Goal: Information Seeking & Learning: Learn about a topic

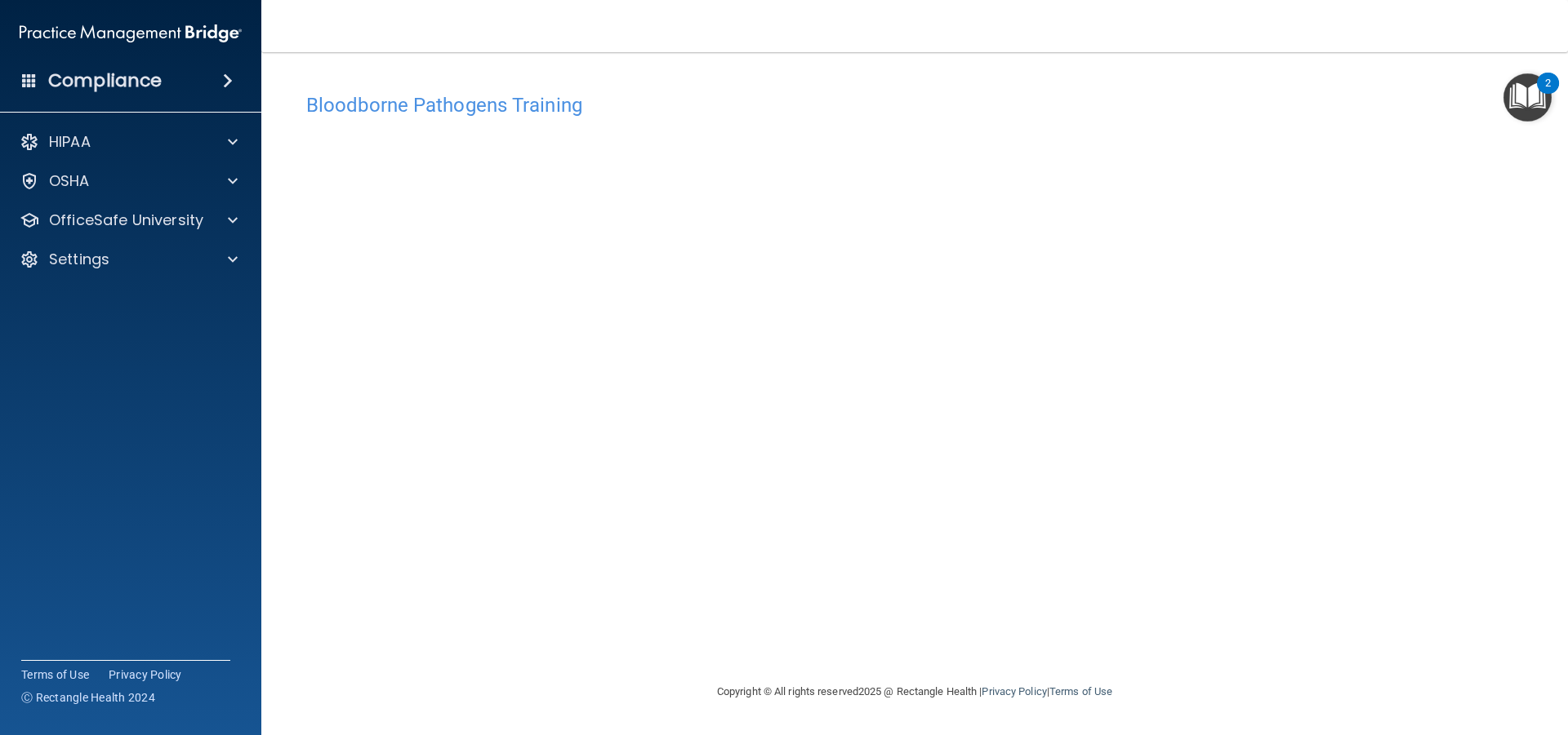
click at [1519, 94] on img "Open Resource Center, 2 new notifications" at bounding box center [1527, 97] width 48 height 48
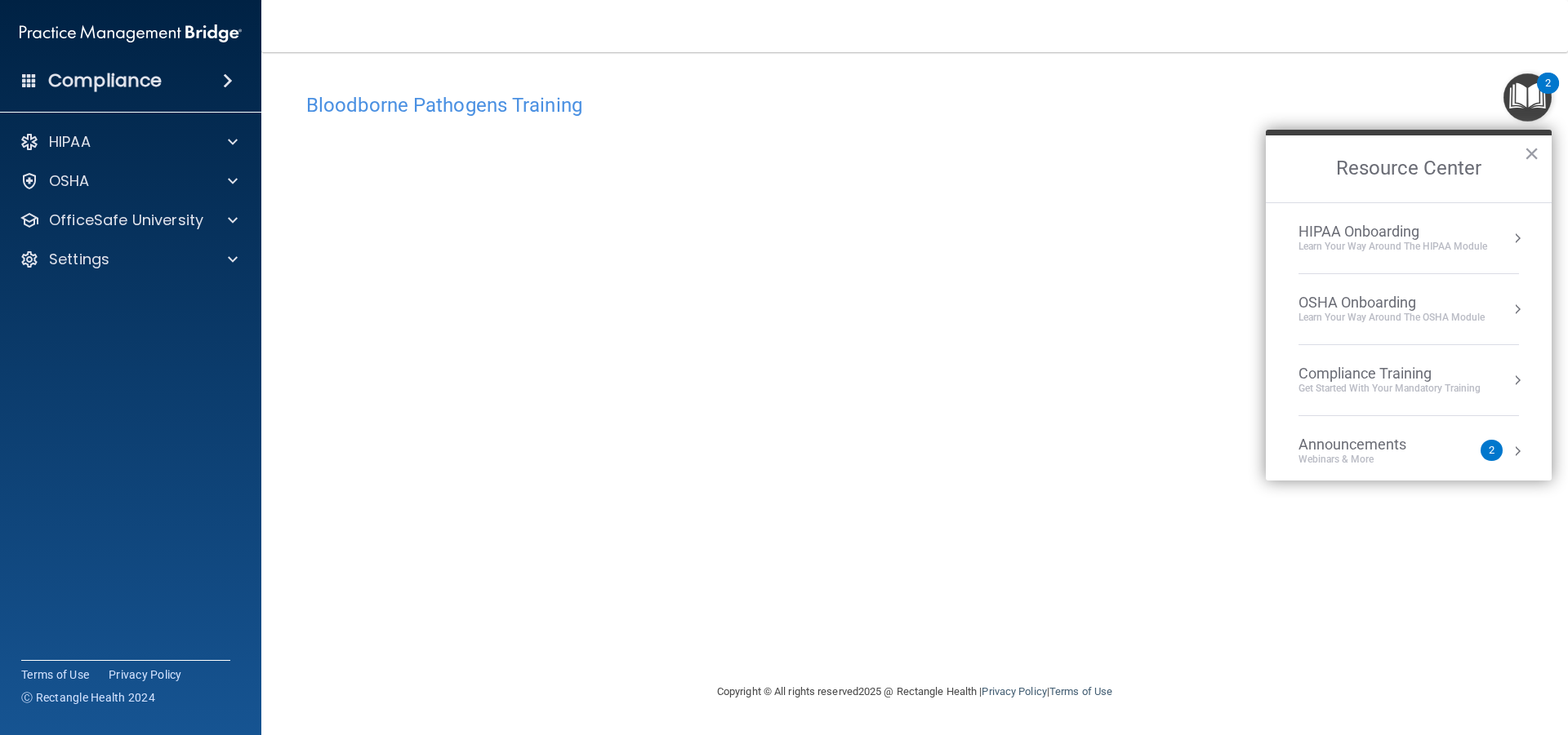
click at [1509, 303] on button "Resource Center" at bounding box center [1516, 309] width 16 height 16
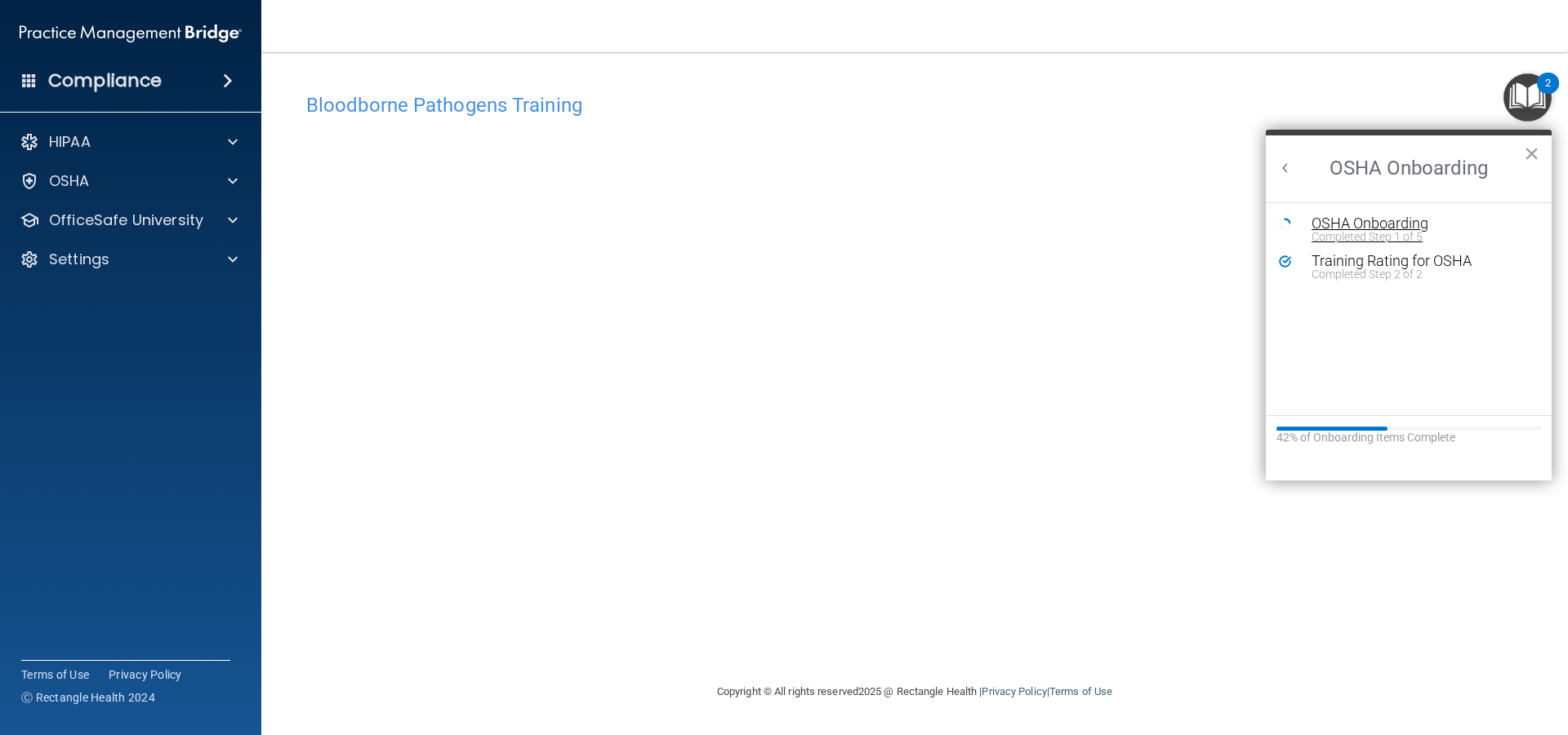
click at [1377, 239] on div "Completed Step 1 of 5" at bounding box center [1421, 237] width 219 height 11
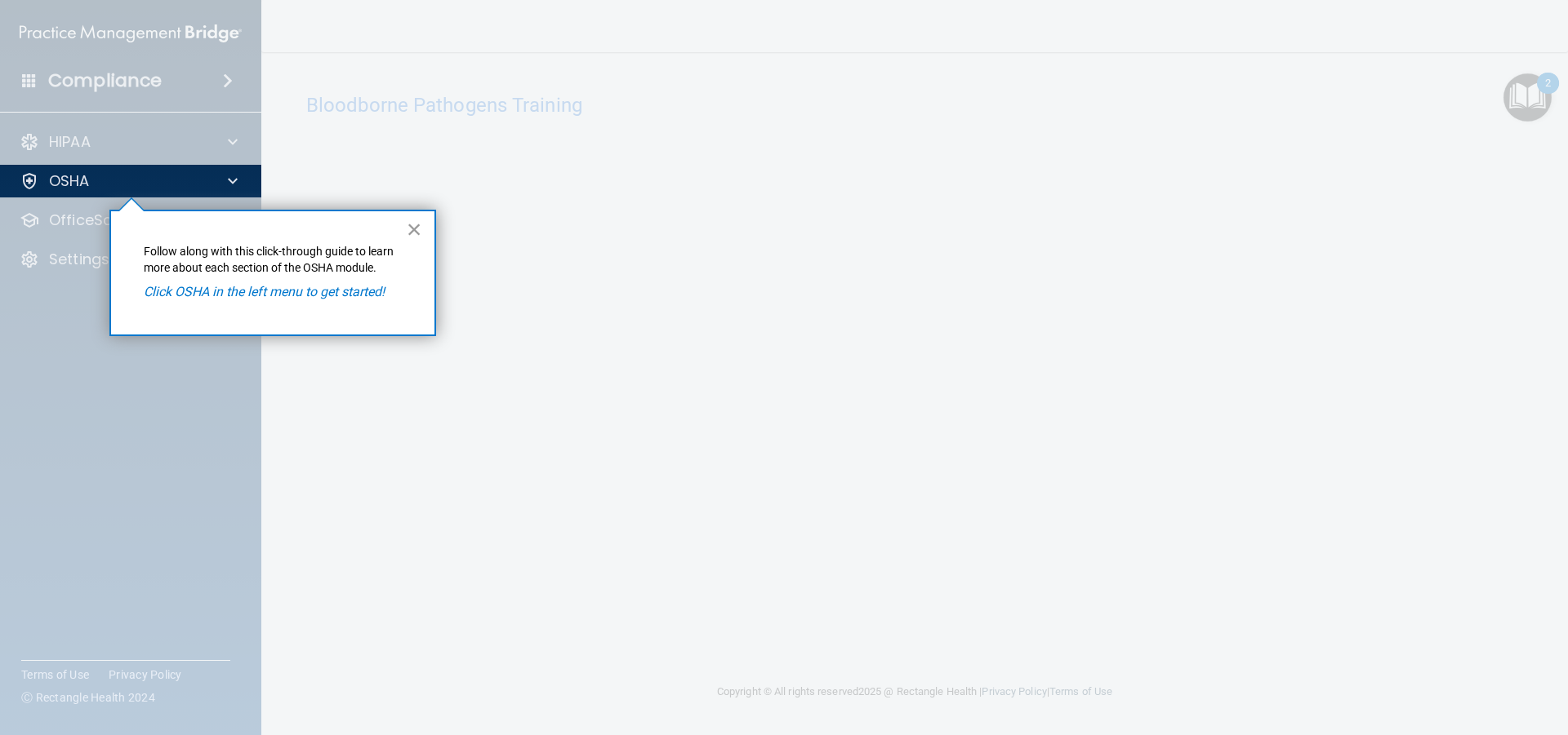
click at [414, 220] on button "×" at bounding box center [414, 229] width 15 height 26
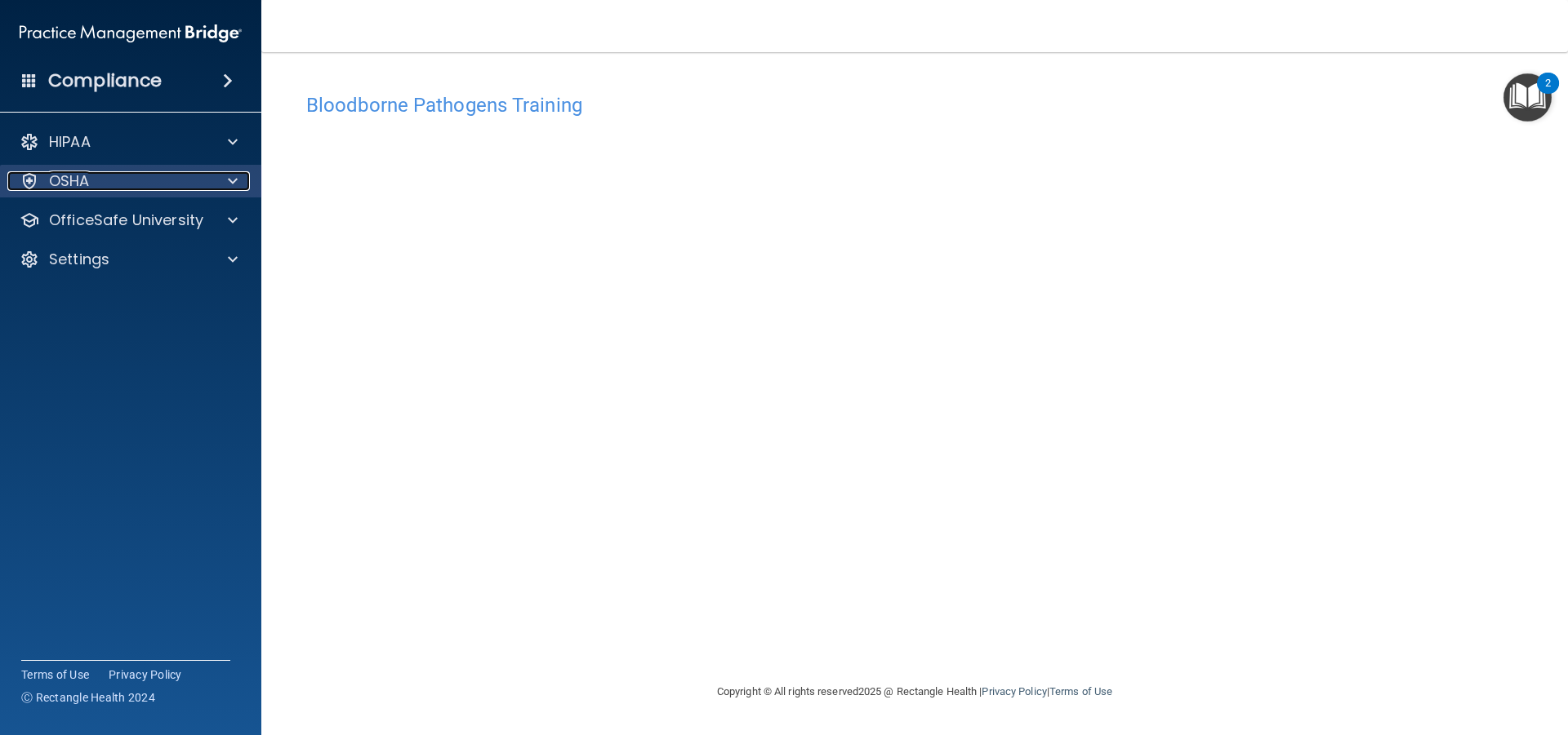
click at [200, 180] on div "OSHA" at bounding box center [108, 181] width 203 height 20
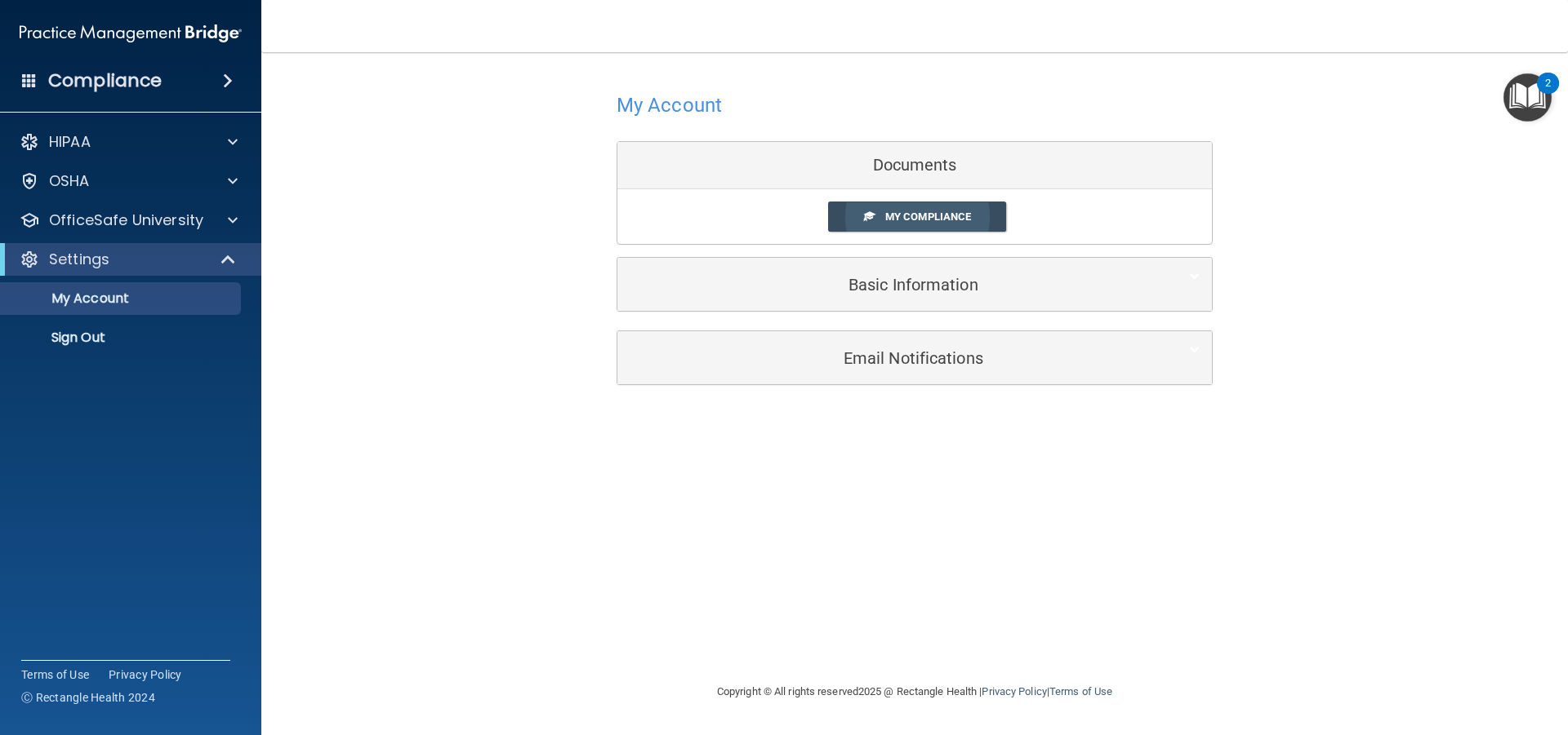
click at [916, 220] on span "My Compliance" at bounding box center [928, 216] width 86 height 12
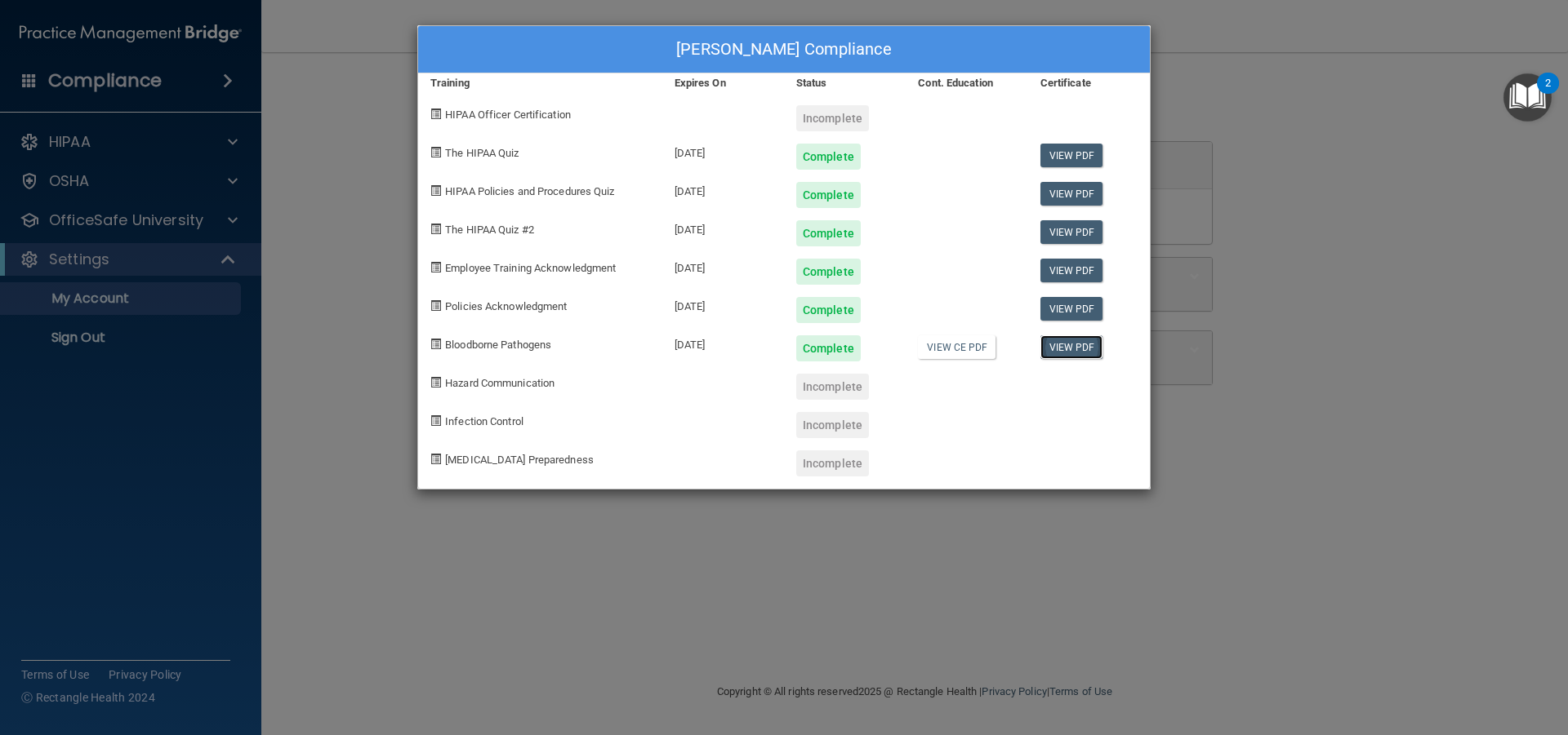
click at [1056, 352] on link "View PDF" at bounding box center [1071, 347] width 63 height 24
click at [518, 392] on div "Hazard Communication" at bounding box center [539, 381] width 244 height 39
click at [521, 384] on span "Hazard Communication" at bounding box center [500, 383] width 109 height 12
click at [1277, 255] on div "Ciara Verduchi's Compliance Training Expires On Status Cont. Education Certific…" at bounding box center [784, 368] width 1568 height 735
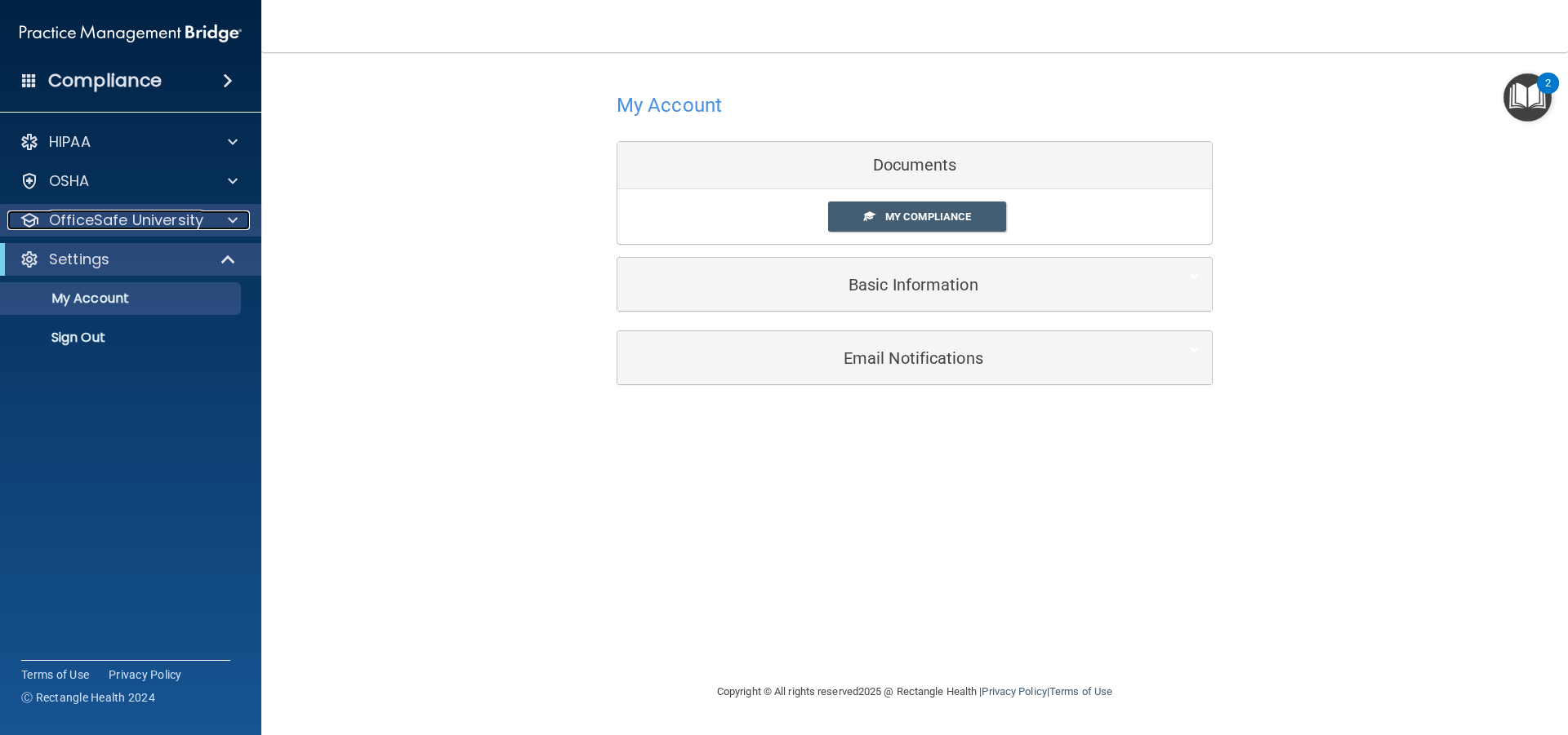
click at [142, 224] on p "OfficeSafe University" at bounding box center [126, 220] width 155 height 20
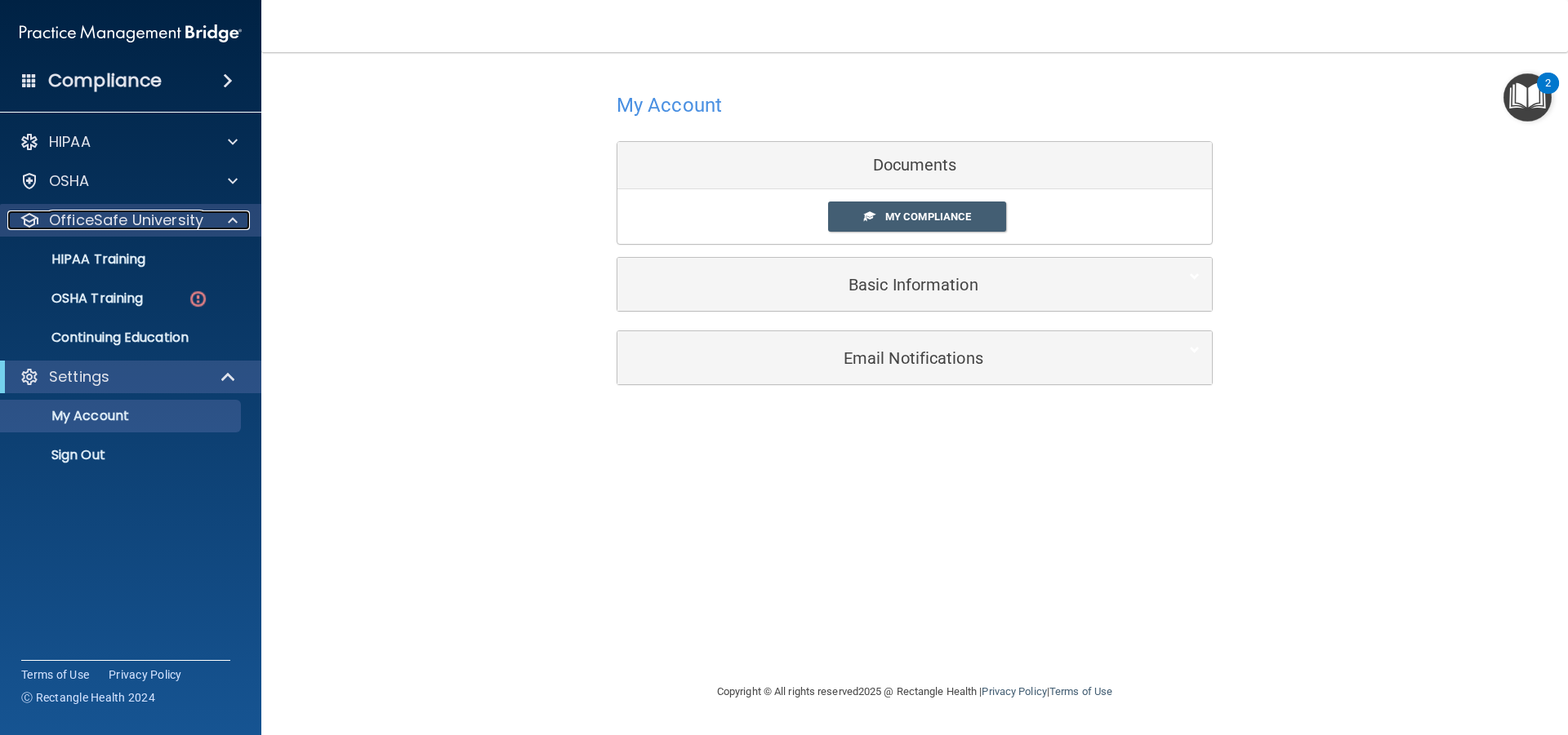
click at [146, 217] on p "OfficeSafe University" at bounding box center [126, 220] width 155 height 20
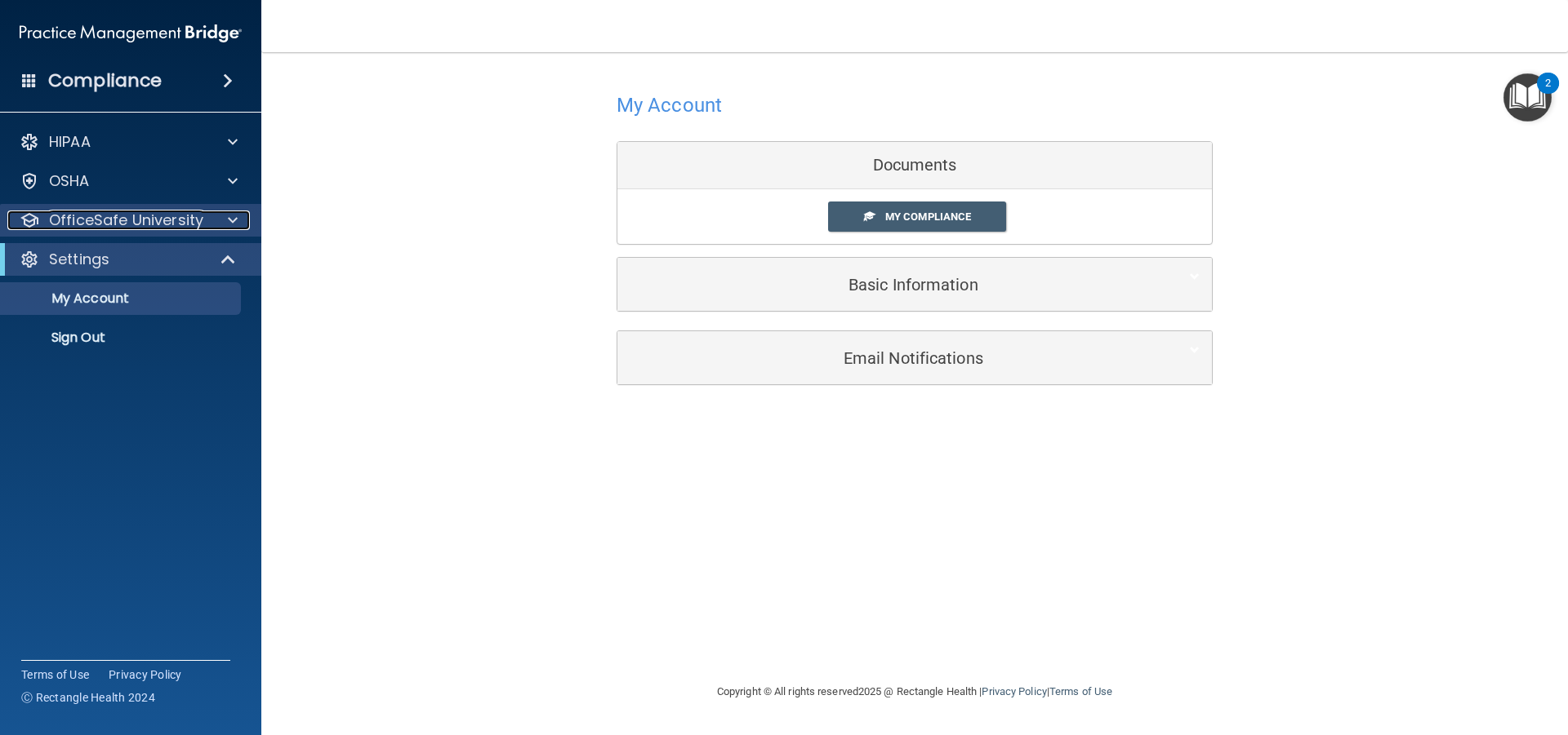
click at [146, 217] on p "OfficeSafe University" at bounding box center [126, 220] width 155 height 20
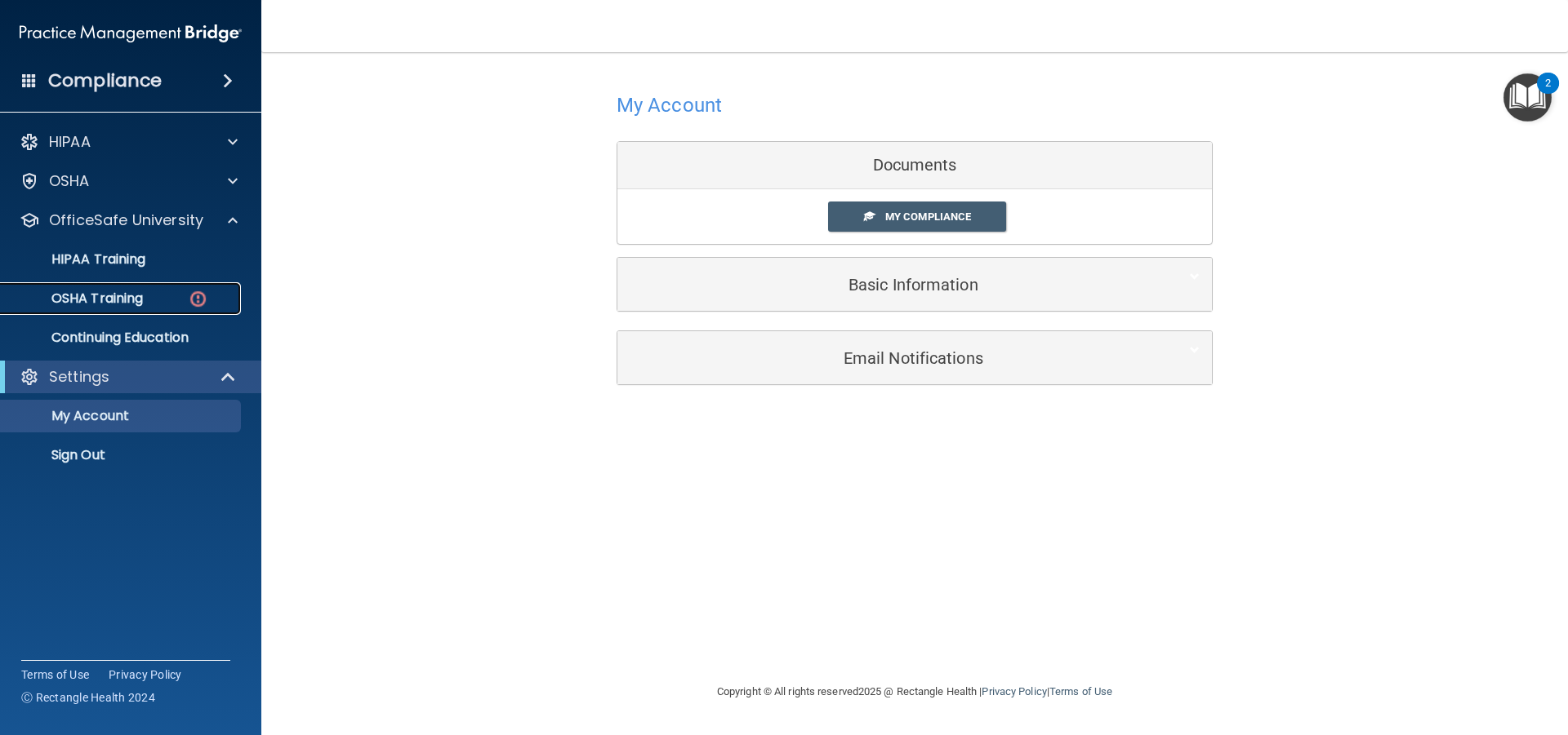
click at [198, 302] on img at bounding box center [198, 300] width 21 height 21
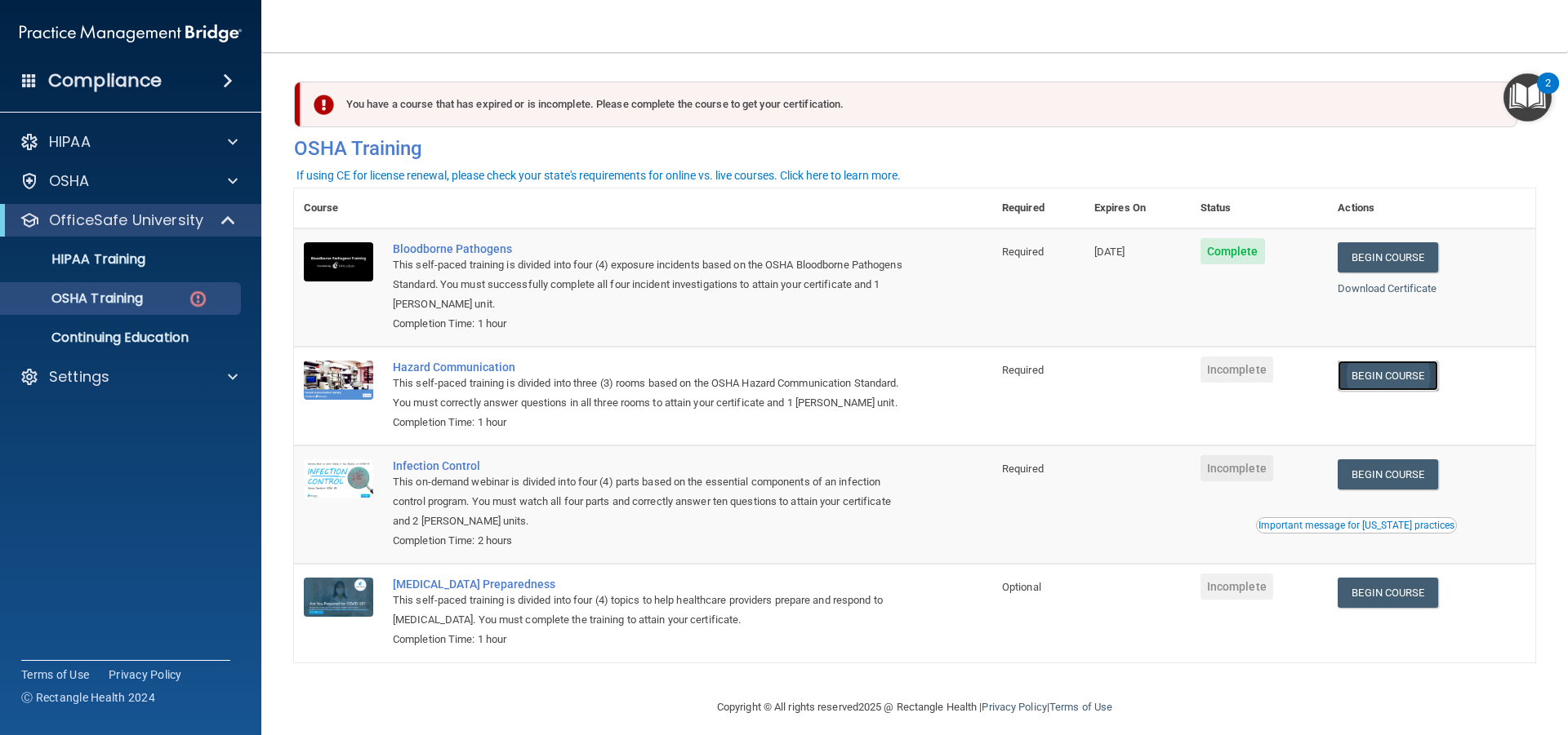
click at [1360, 379] on link "Begin Course" at bounding box center [1388, 376] width 100 height 30
